Goal: Task Accomplishment & Management: Use online tool/utility

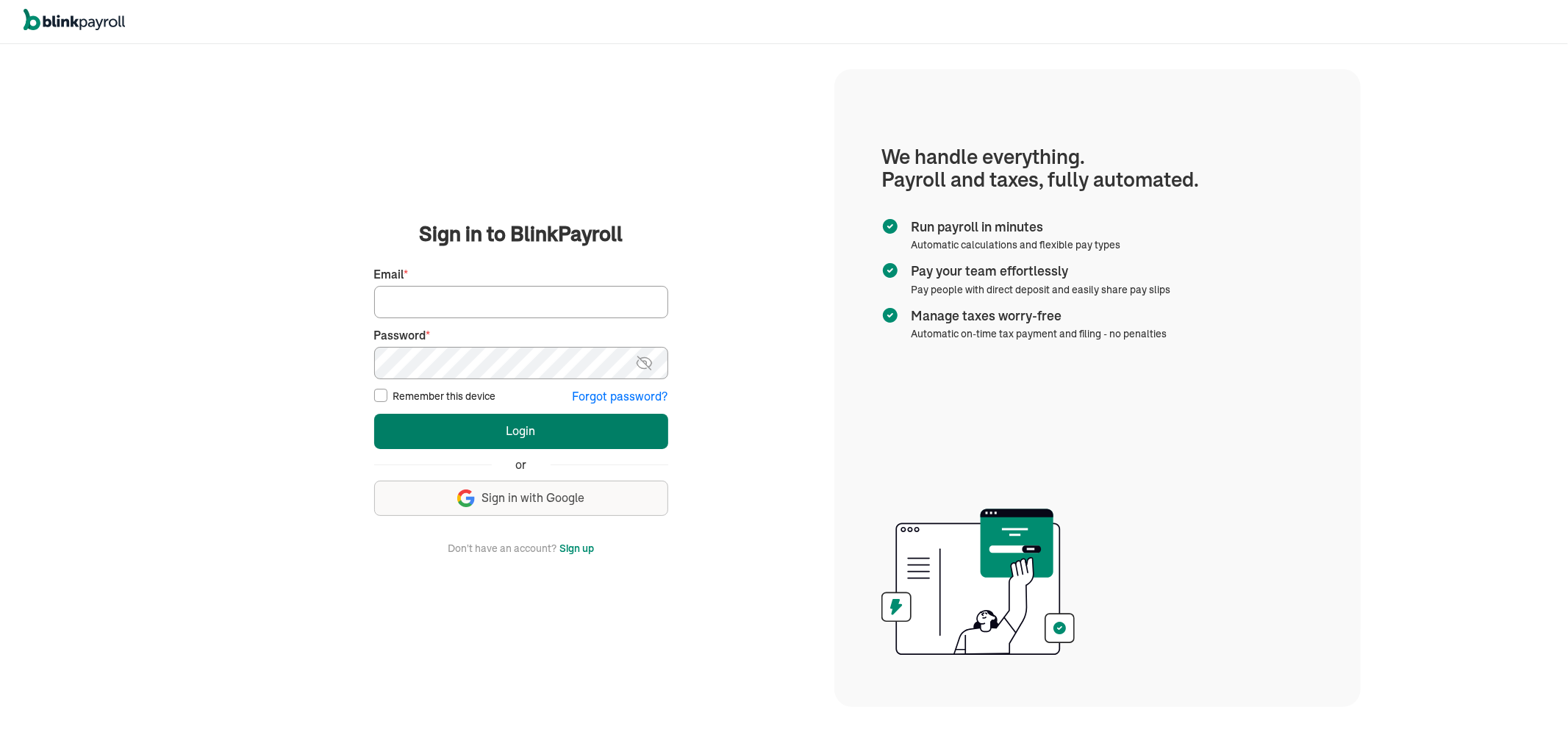
type input "[PERSON_NAME][EMAIL_ADDRESS][DOMAIN_NAME]"
click at [555, 428] on button "Login" at bounding box center [521, 431] width 294 height 35
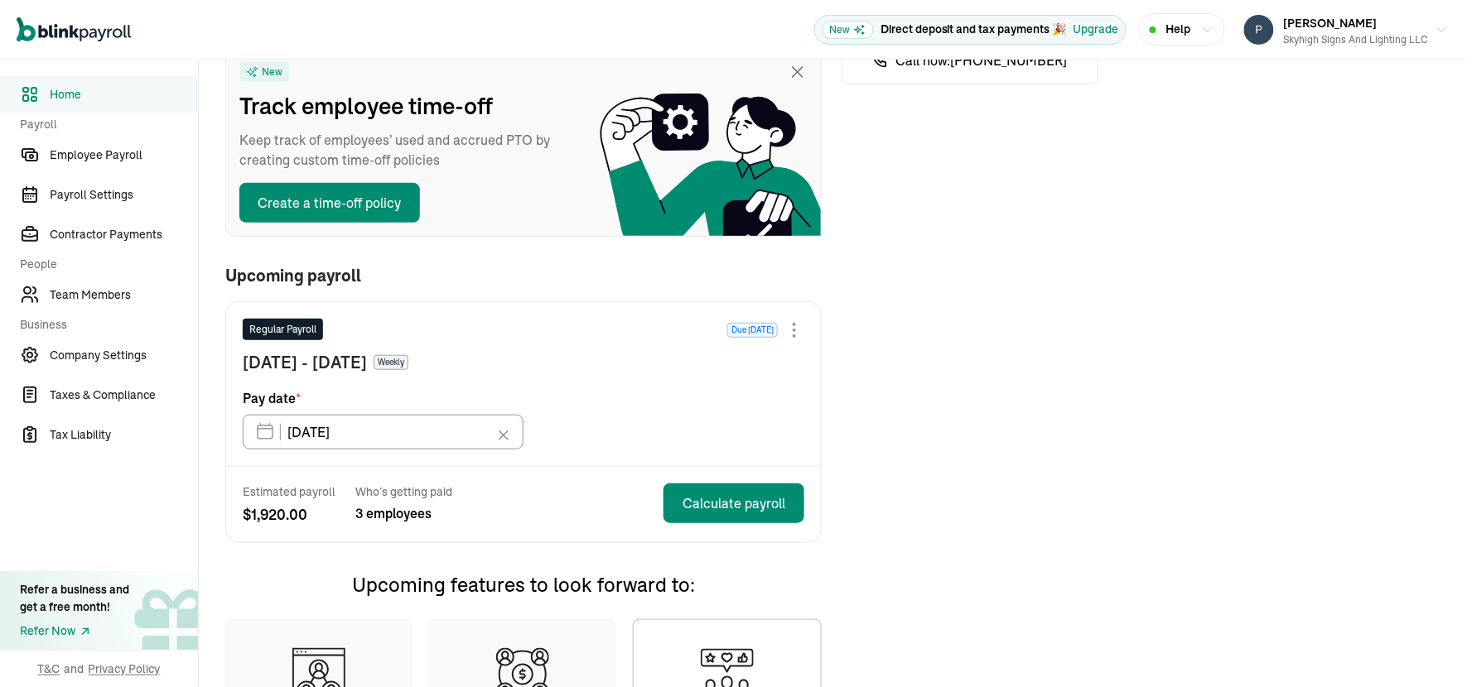
scroll to position [184, 0]
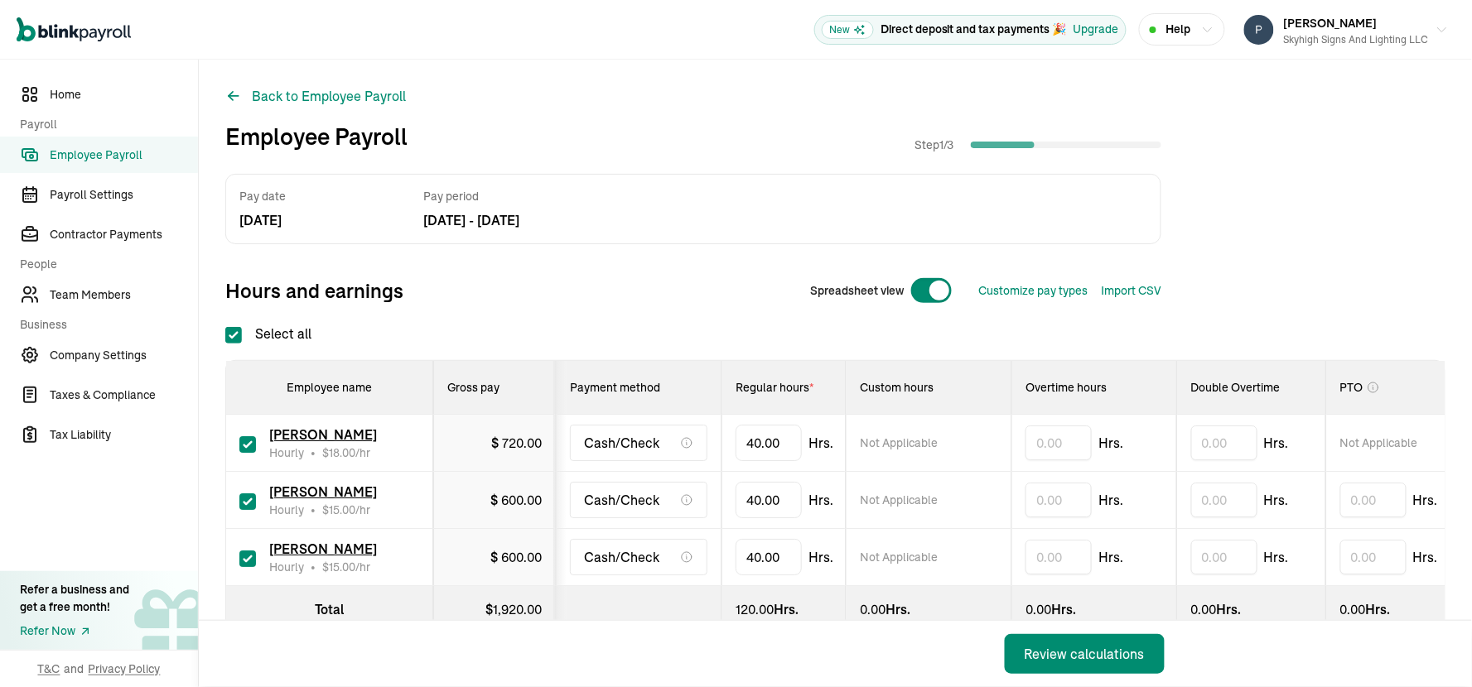
checkbox input "true"
type input "4"
type input "24"
type input "4"
type input "24"
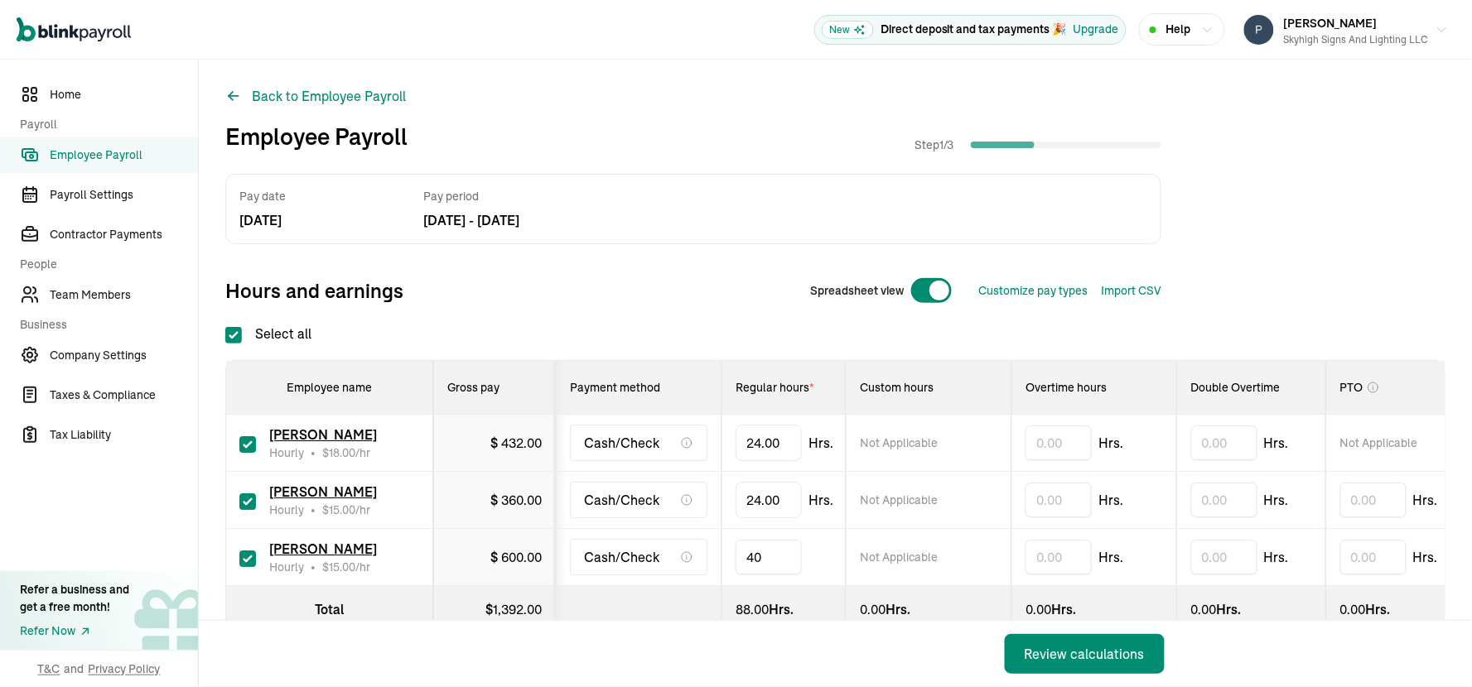
type input "4"
type input "12"
click at [1046, 656] on div "Review calculations" at bounding box center [1085, 654] width 120 height 20
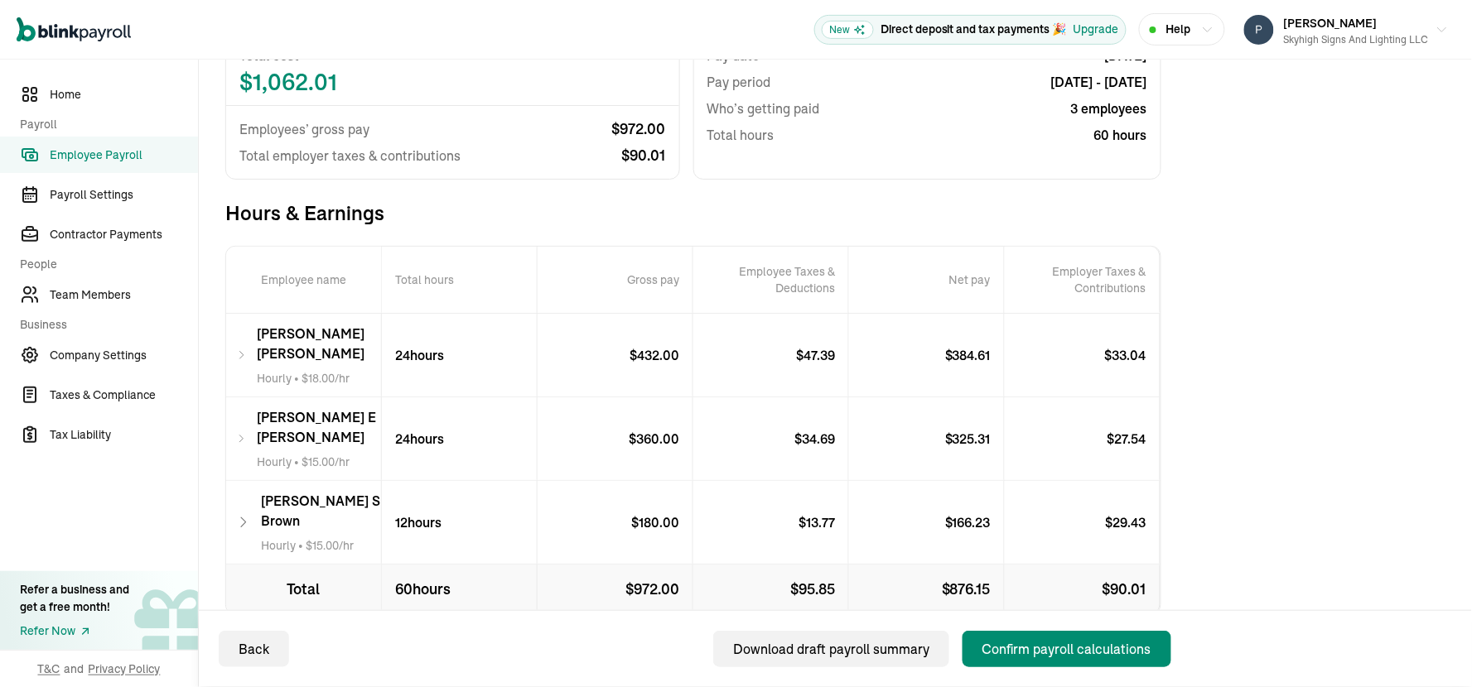
scroll to position [183, 0]
click at [1039, 649] on div "Confirm payroll calculations" at bounding box center [1066, 649] width 169 height 20
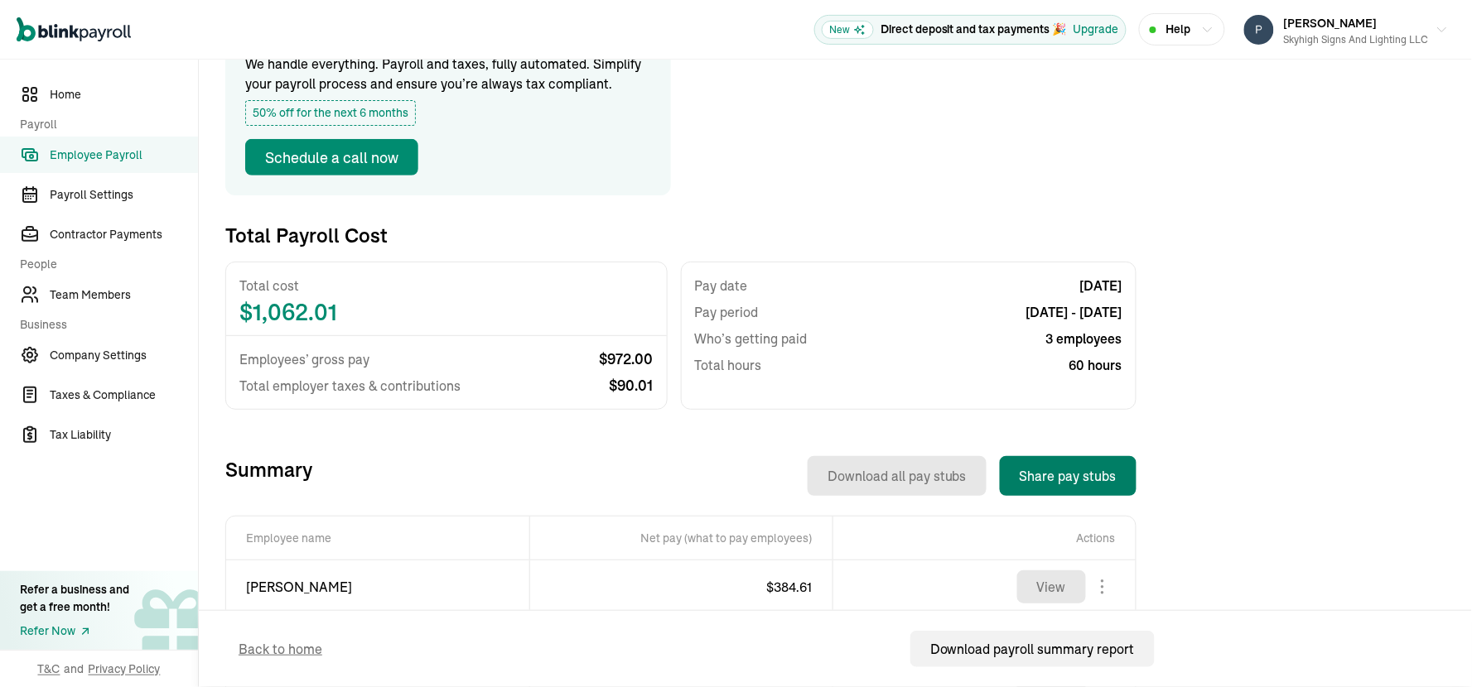
click at [1054, 477] on button "Share pay stubs" at bounding box center [1068, 476] width 137 height 40
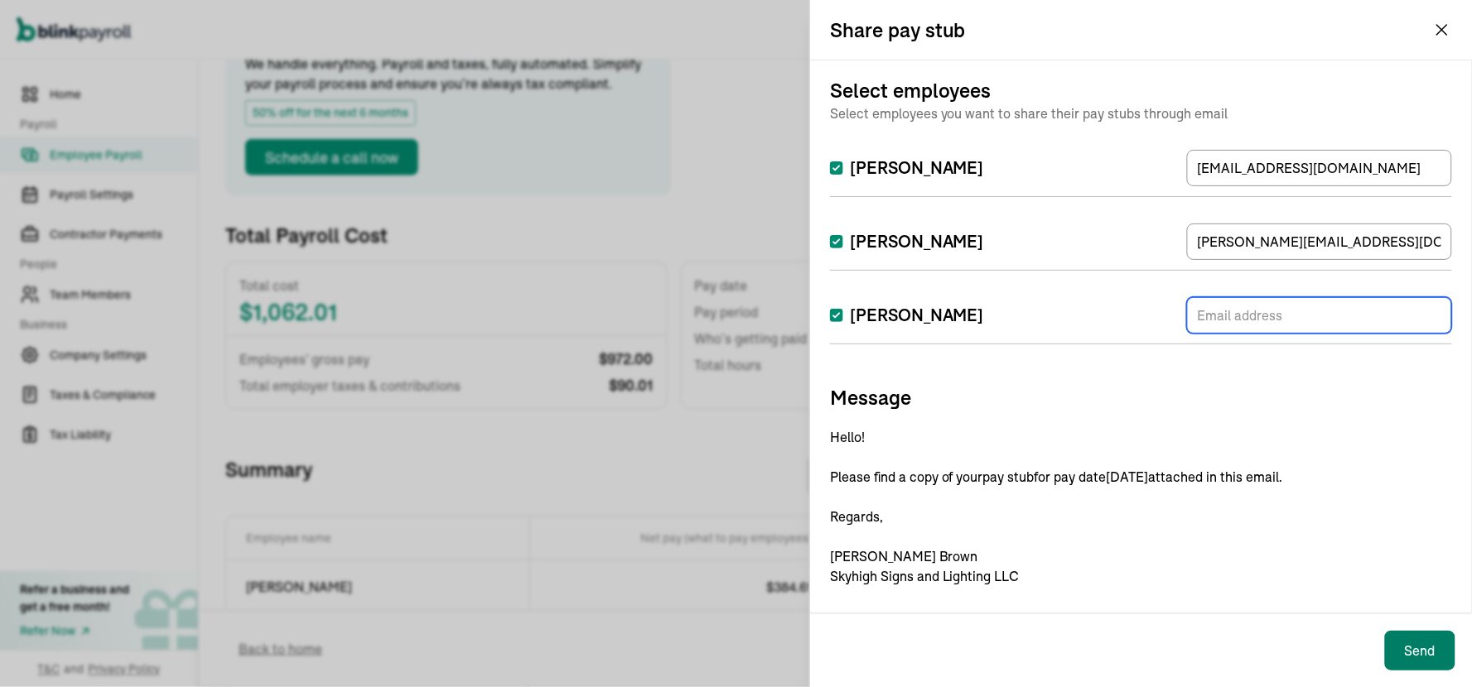
click at [1406, 651] on button "Send" at bounding box center [1420, 651] width 70 height 40
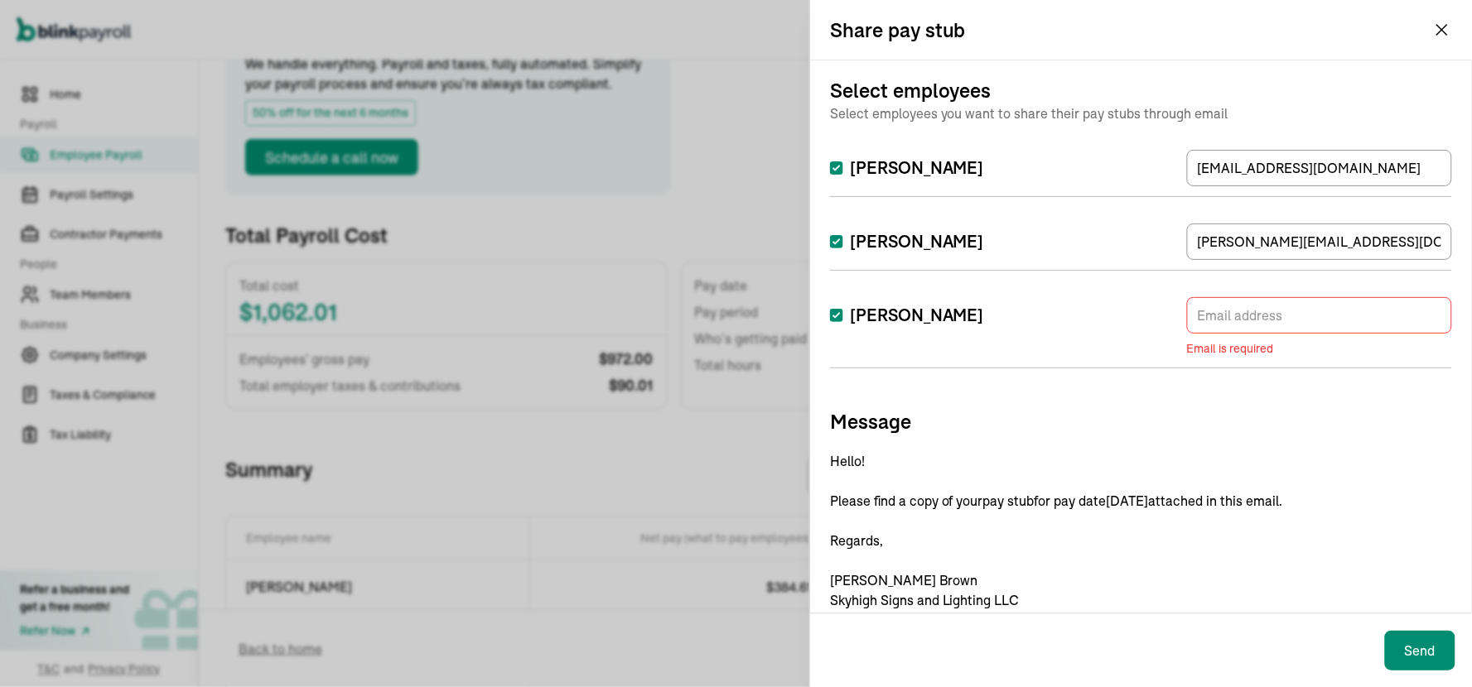
click at [837, 313] on input "Albert Brown" at bounding box center [836, 315] width 13 height 13
checkbox input "false"
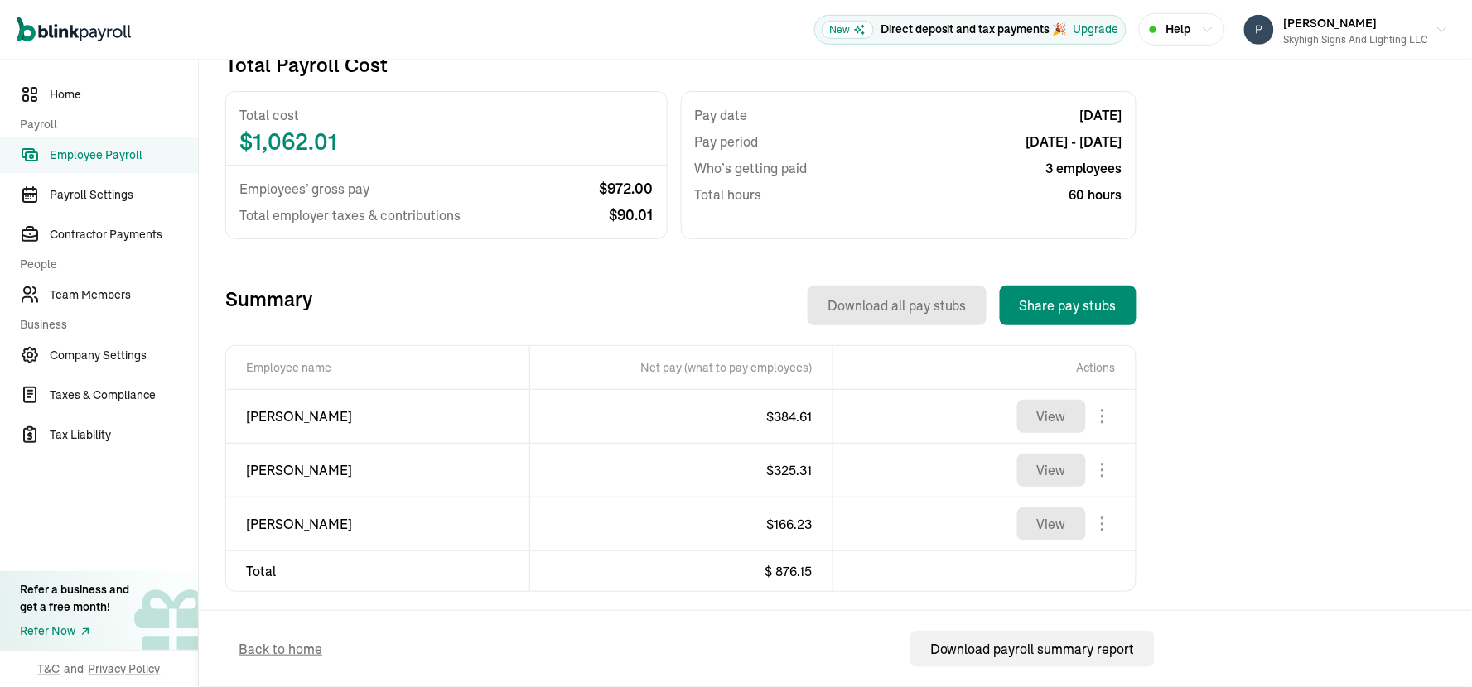
scroll to position [370, 0]
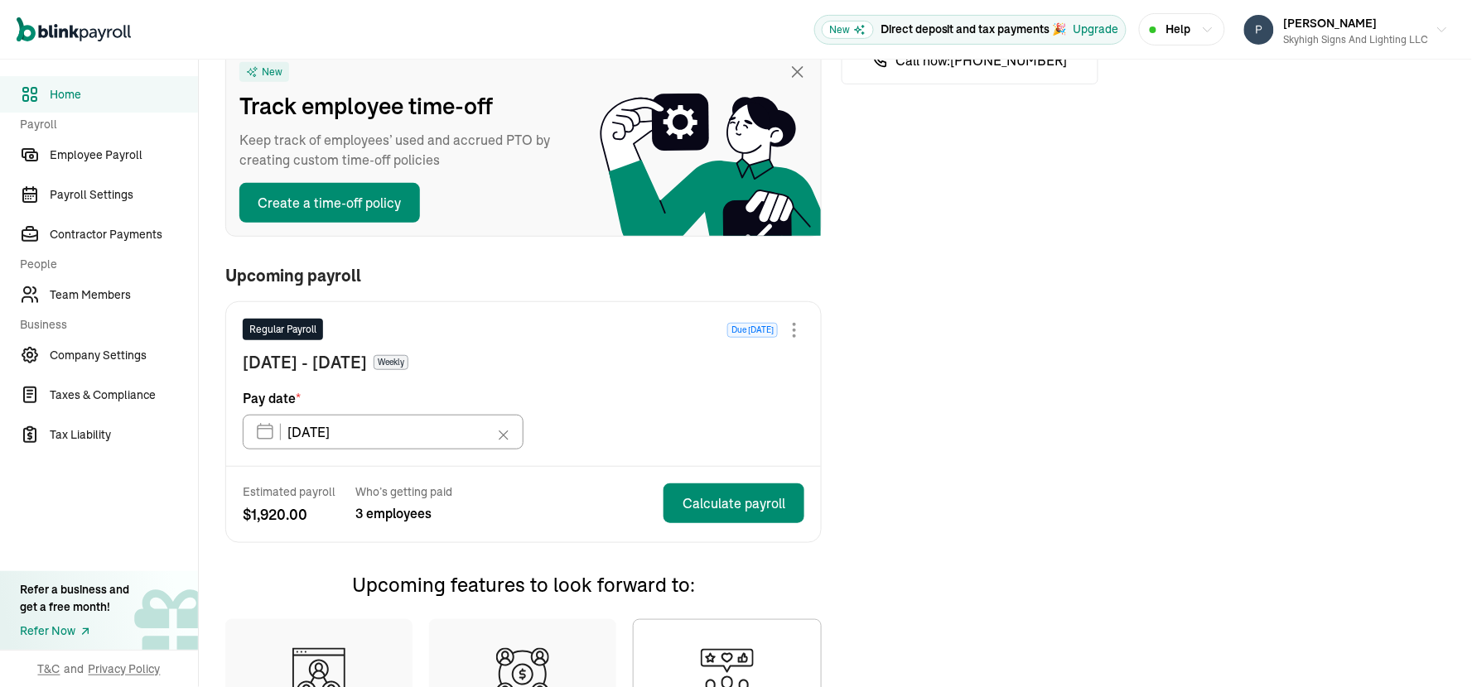
scroll to position [184, 0]
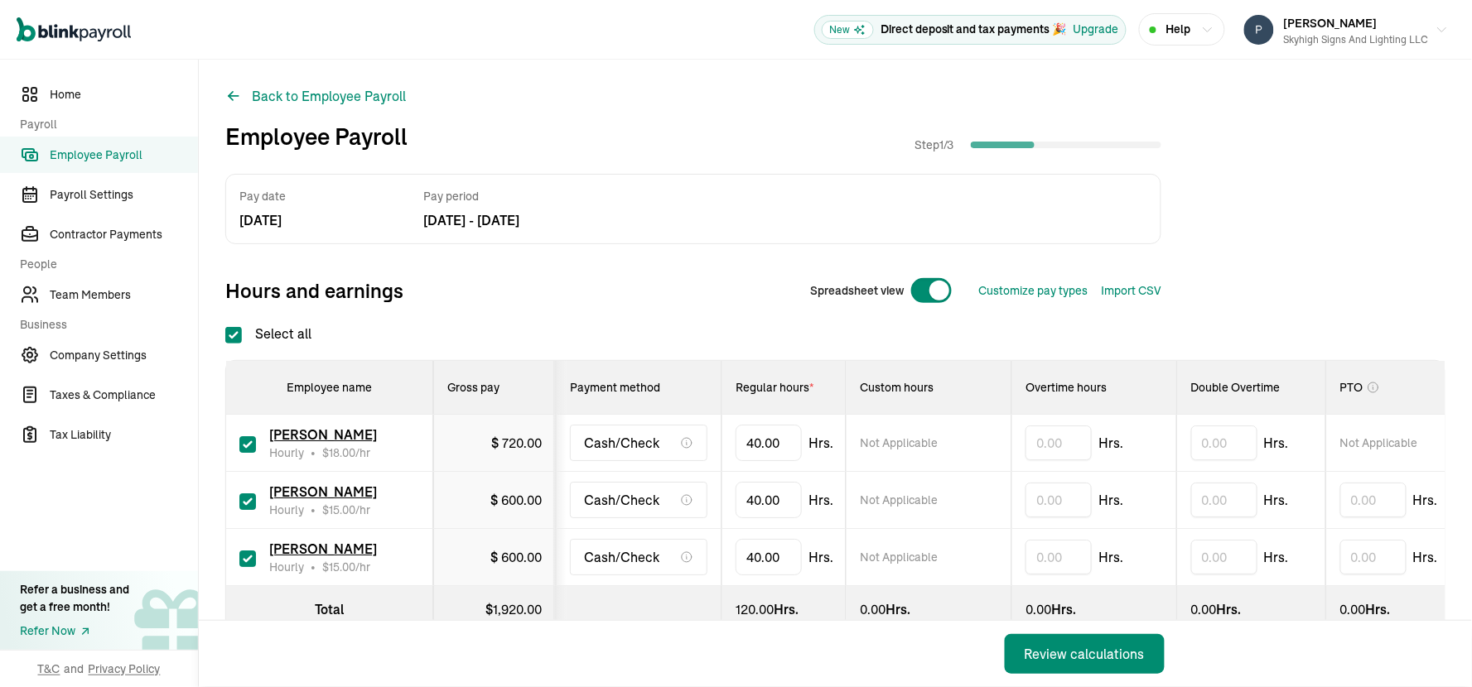
checkbox input "true"
type input "4"
type input "24"
type input "4"
type input "24"
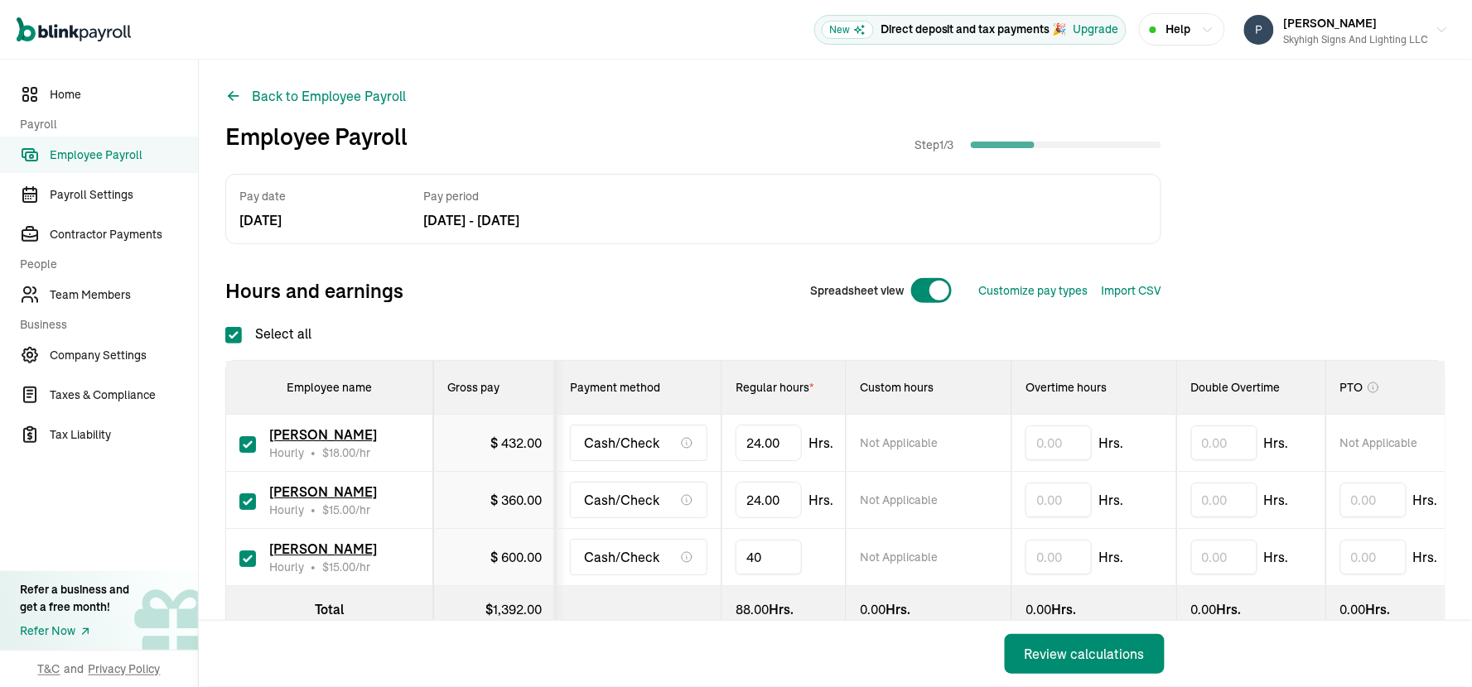
type input "4"
type input "12"
click at [1046, 656] on div "Review calculations" at bounding box center [1085, 654] width 120 height 20
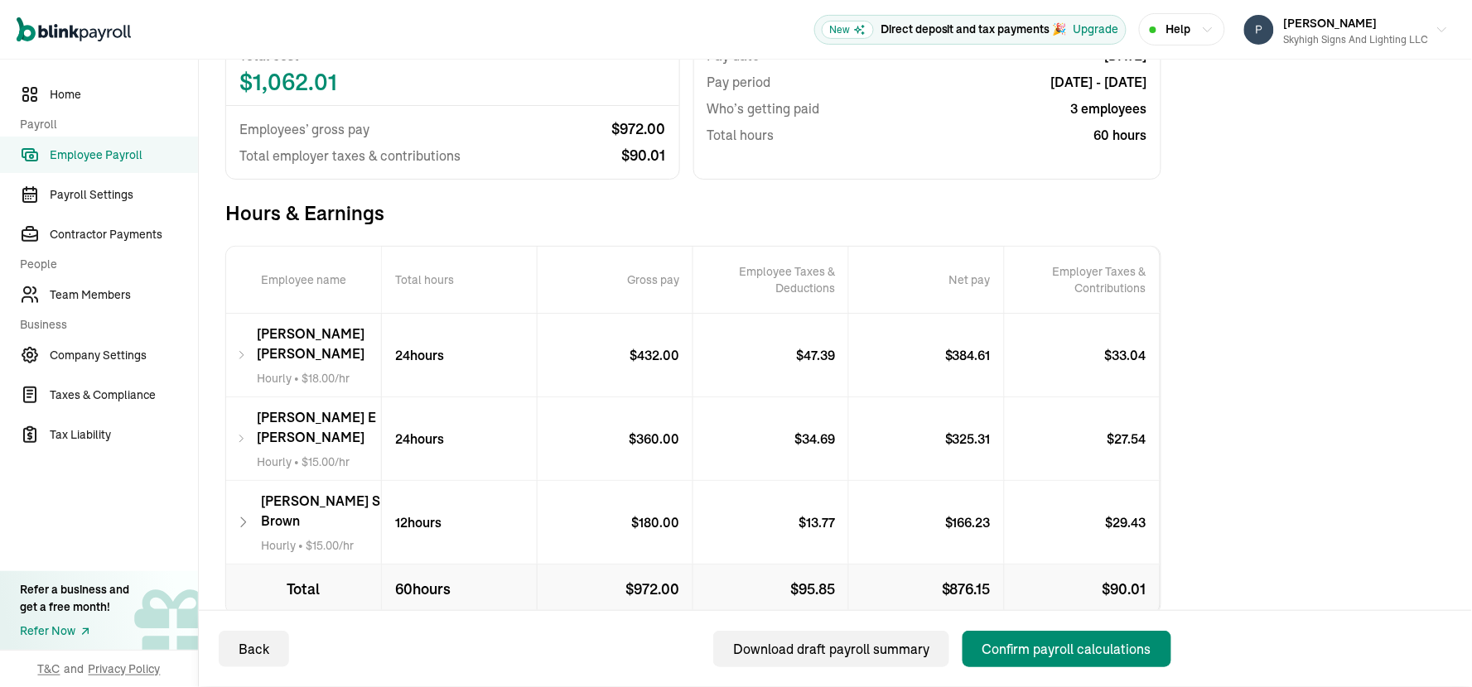
scroll to position [183, 0]
click at [1039, 649] on div "Confirm payroll calculations" at bounding box center [1066, 649] width 169 height 20
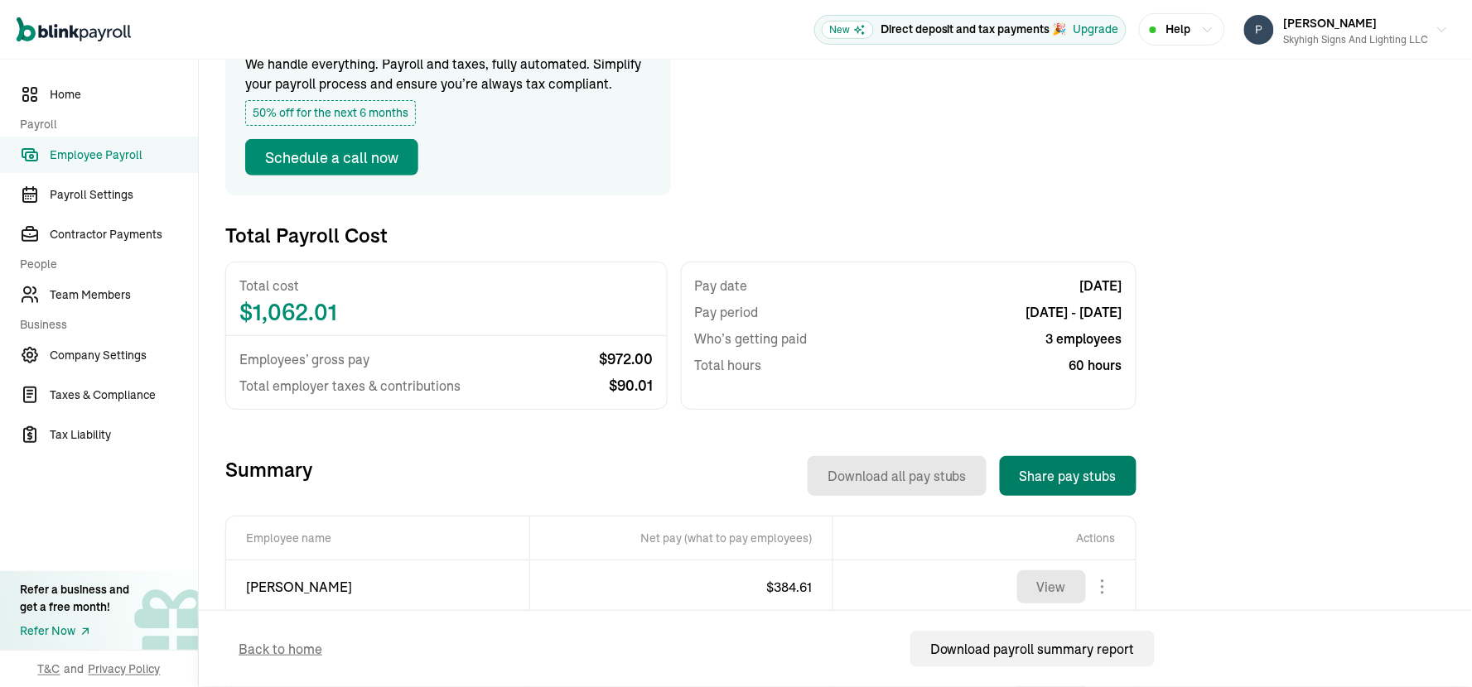
click at [1054, 477] on button "Share pay stubs" at bounding box center [1068, 476] width 137 height 40
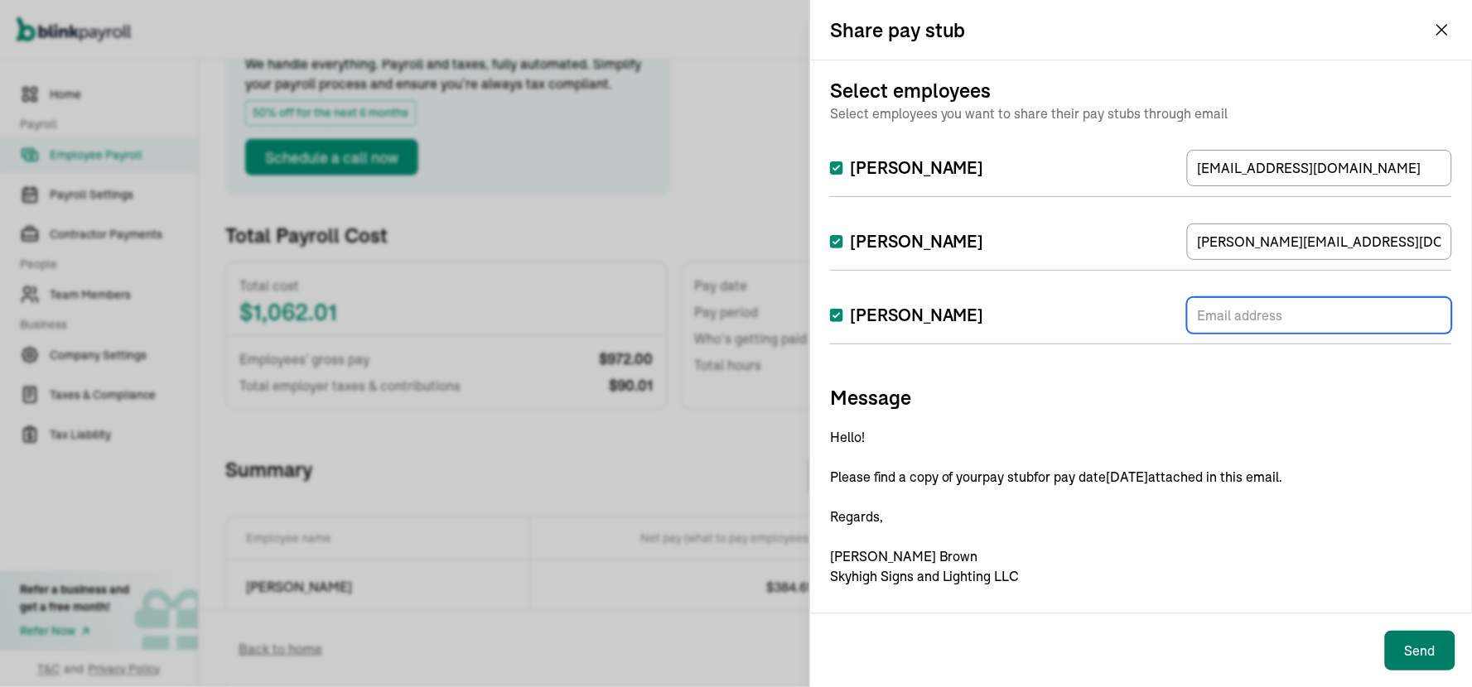
click at [1406, 651] on button "Send" at bounding box center [1420, 651] width 70 height 40
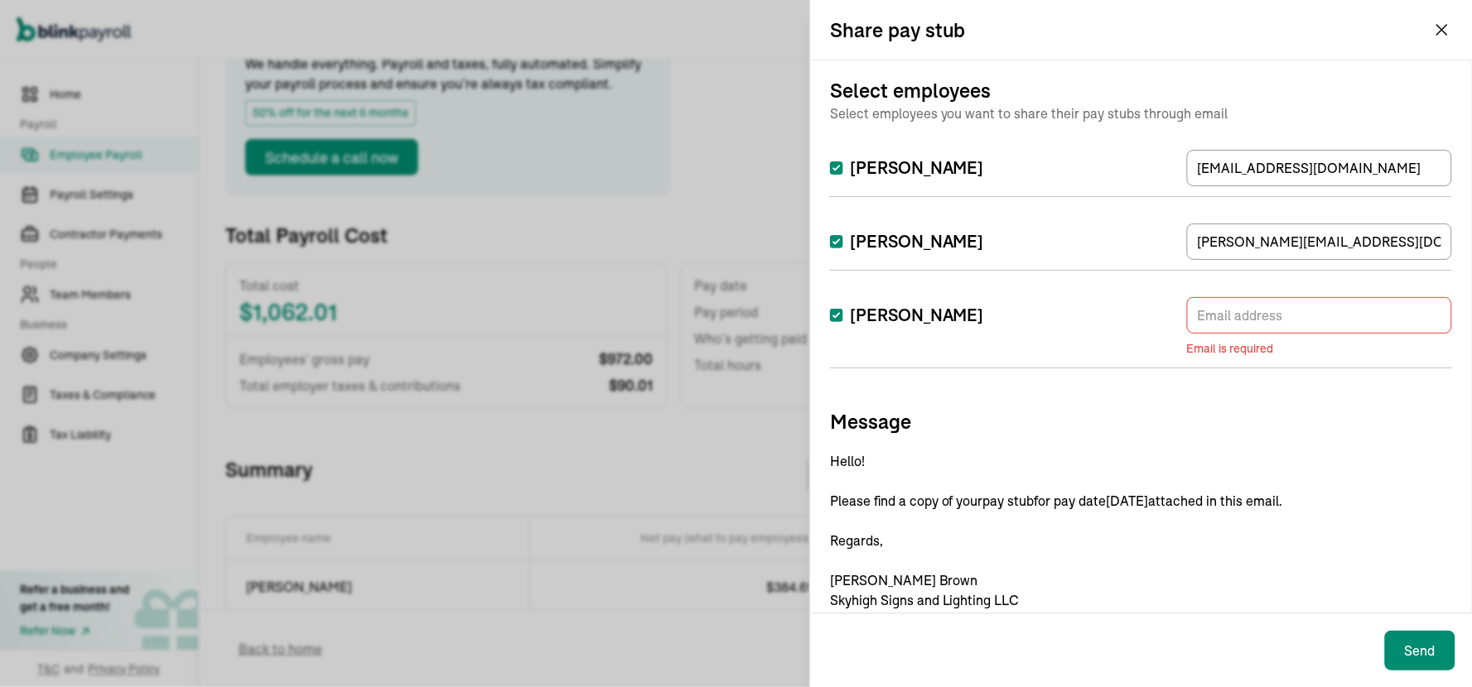
click at [837, 313] on input "Albert Brown" at bounding box center [836, 315] width 13 height 13
checkbox input "false"
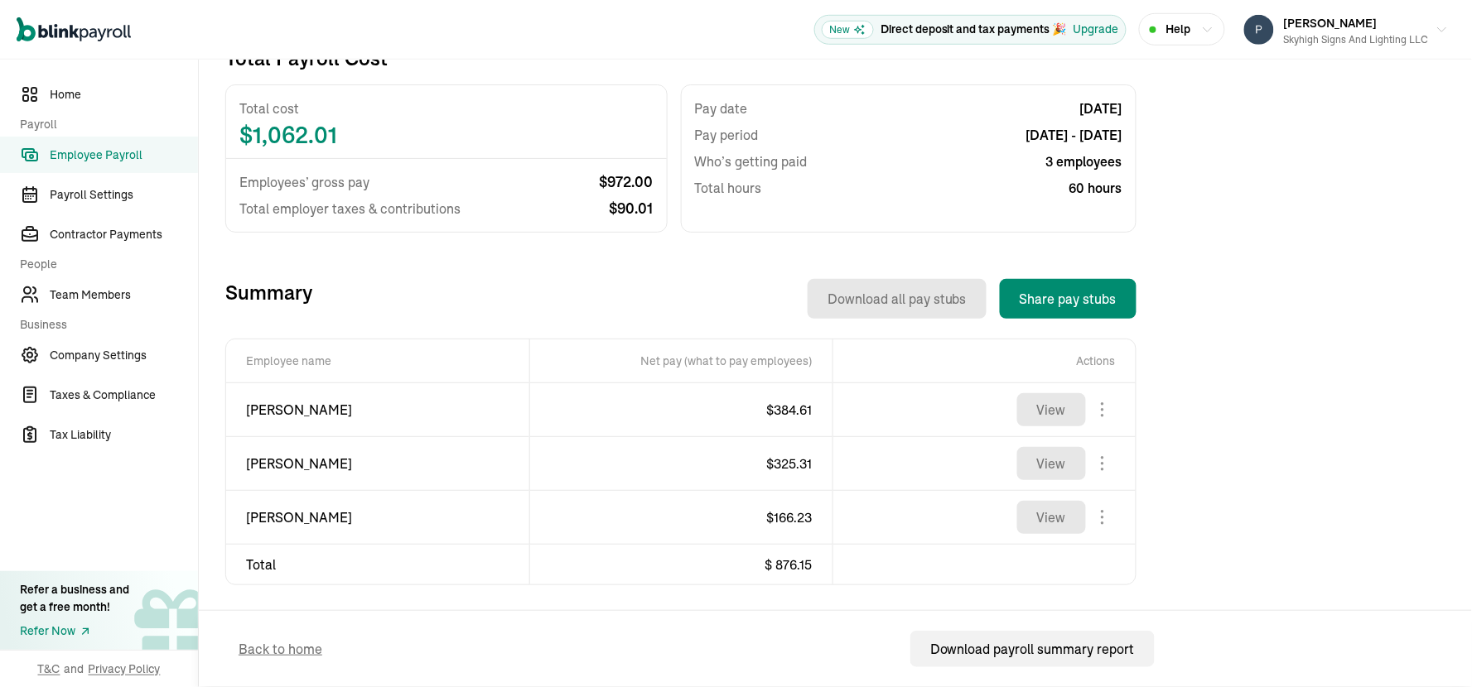
scroll to position [370, 0]
